Goal: Register for event/course

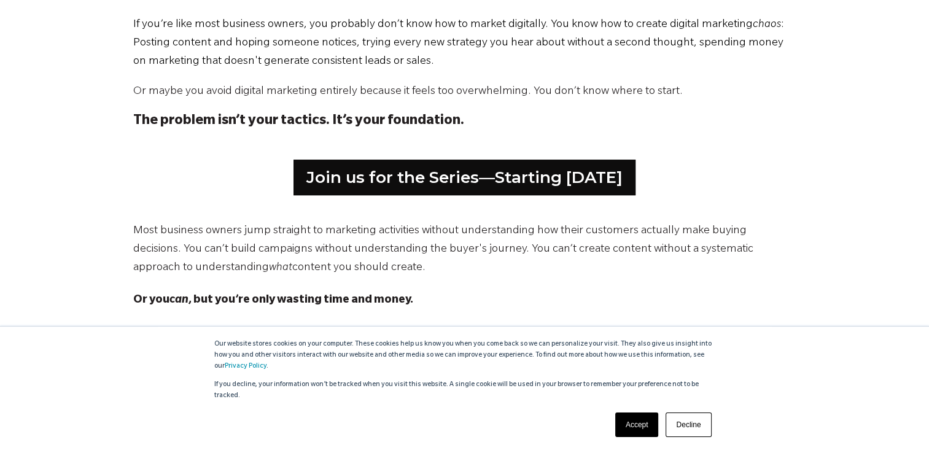
scroll to position [636, 0]
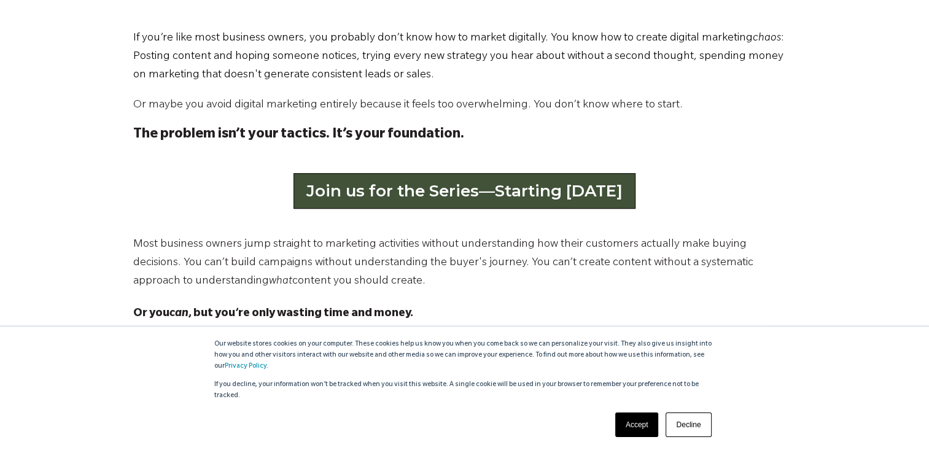
click at [452, 193] on link "Join us for the Series—Starting September 2" at bounding box center [464, 191] width 342 height 36
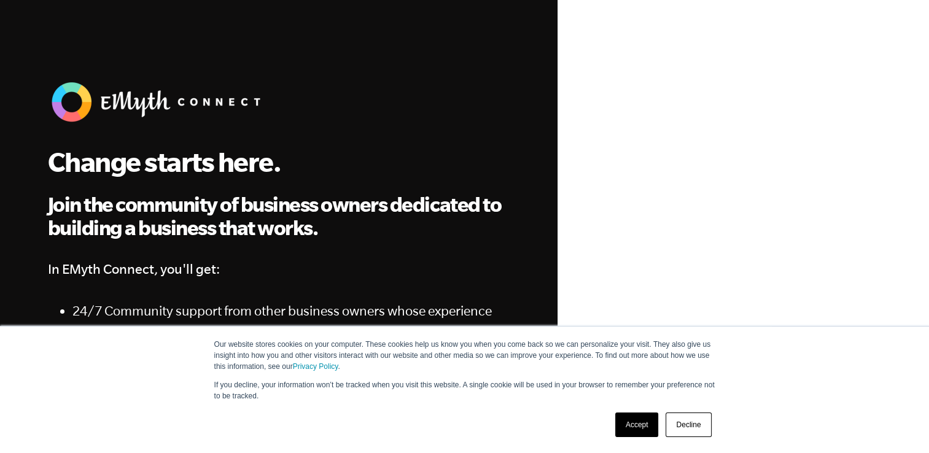
drag, startPoint x: 513, startPoint y: 183, endPoint x: 501, endPoint y: 184, distance: 11.7
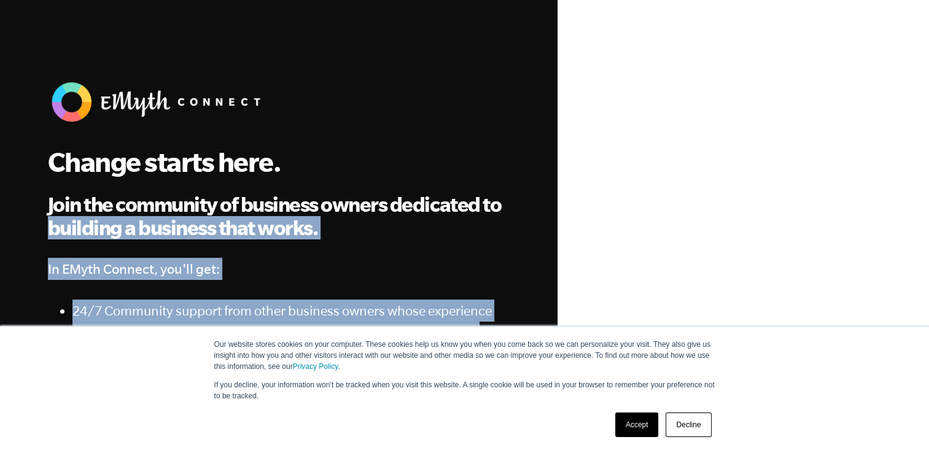
drag, startPoint x: 551, startPoint y: 90, endPoint x: 530, endPoint y: 178, distance: 90.8
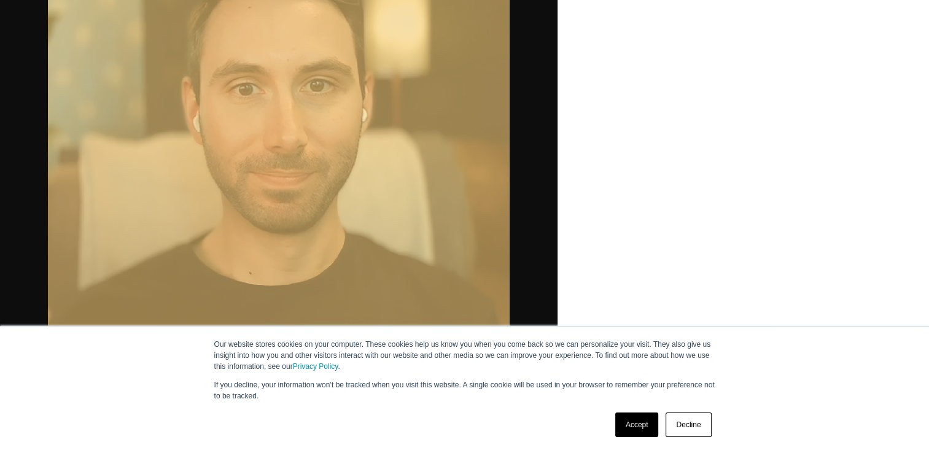
scroll to position [870, 0]
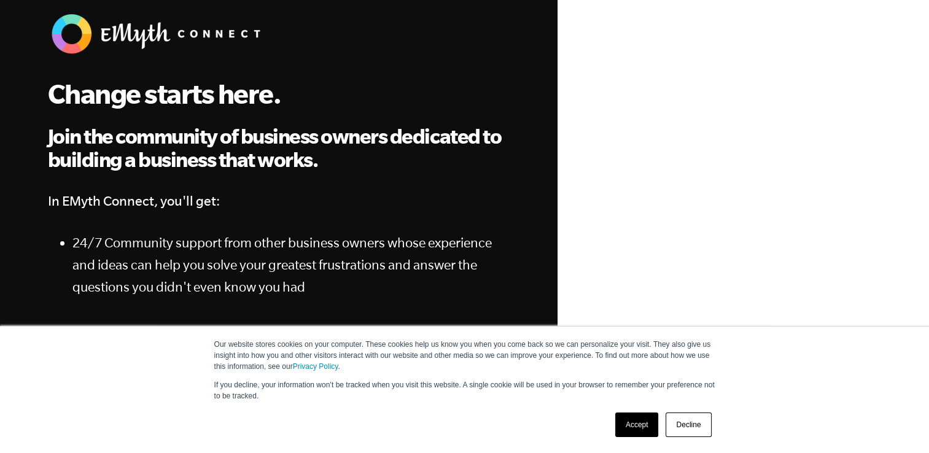
scroll to position [0, 0]
